Goal: Task Accomplishment & Management: Use online tool/utility

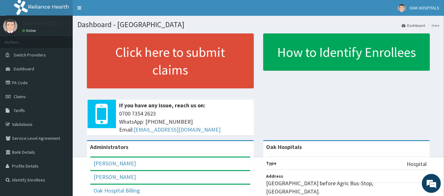
click at [24, 122] on link "Validations" at bounding box center [36, 125] width 73 height 14
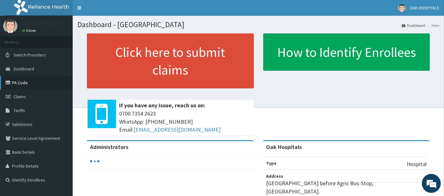
click at [21, 85] on link "PA Code" at bounding box center [36, 83] width 73 height 14
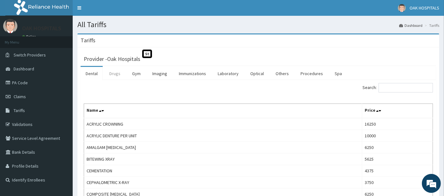
click at [118, 72] on link "Drugs" at bounding box center [114, 73] width 21 height 13
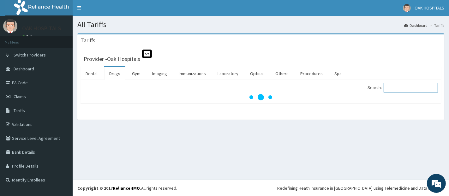
click at [419, 89] on input "Search:" at bounding box center [411, 87] width 54 height 9
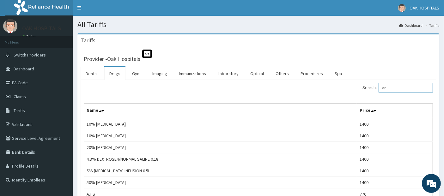
type input "a"
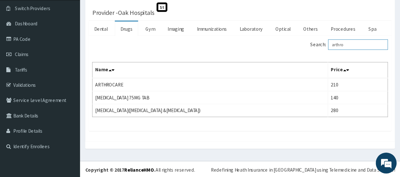
scroll to position [32, 0]
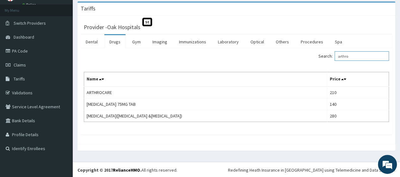
type input "arthro"
drag, startPoint x: 332, startPoint y: 5, endPoint x: 233, endPoint y: 24, distance: 101.0
click at [233, 24] on div "Provider - [GEOGRAPHIC_DATA]" at bounding box center [236, 26] width 305 height 9
click at [308, 40] on link "Procedures" at bounding box center [311, 41] width 33 height 13
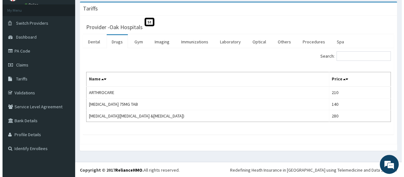
scroll to position [0, 0]
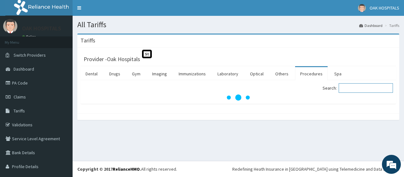
click at [360, 88] on input "Search:" at bounding box center [366, 87] width 54 height 9
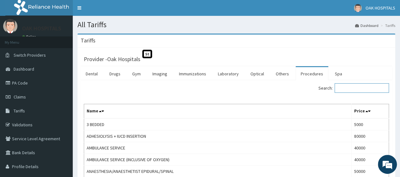
click at [365, 90] on input "Search:" at bounding box center [361, 87] width 54 height 9
click at [367, 88] on input "Search:" at bounding box center [361, 87] width 54 height 9
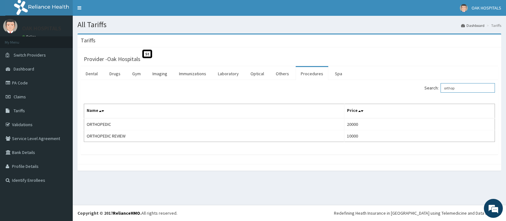
type input "orthop"
drag, startPoint x: 404, startPoint y: 1, endPoint x: 117, endPoint y: 73, distance: 296.1
click at [117, 73] on link "Drugs" at bounding box center [114, 73] width 21 height 13
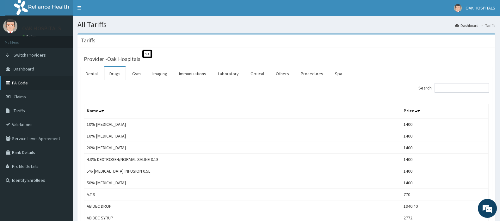
click at [24, 82] on link "PA Code" at bounding box center [36, 83] width 73 height 14
